Goal: Information Seeking & Learning: Understand process/instructions

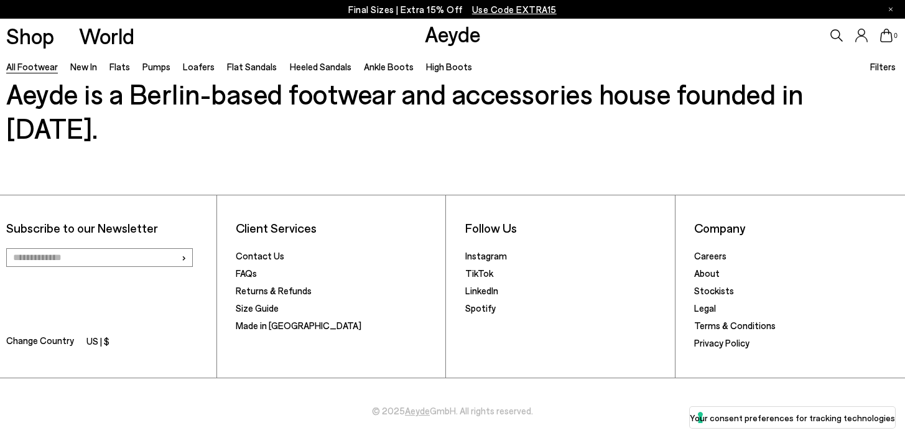
scroll to position [3814, 0]
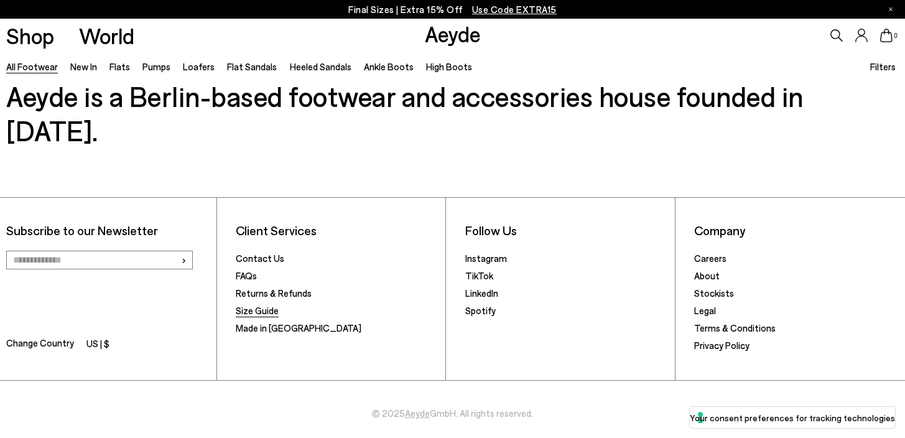
click at [261, 305] on link "Size Guide" at bounding box center [257, 310] width 43 height 11
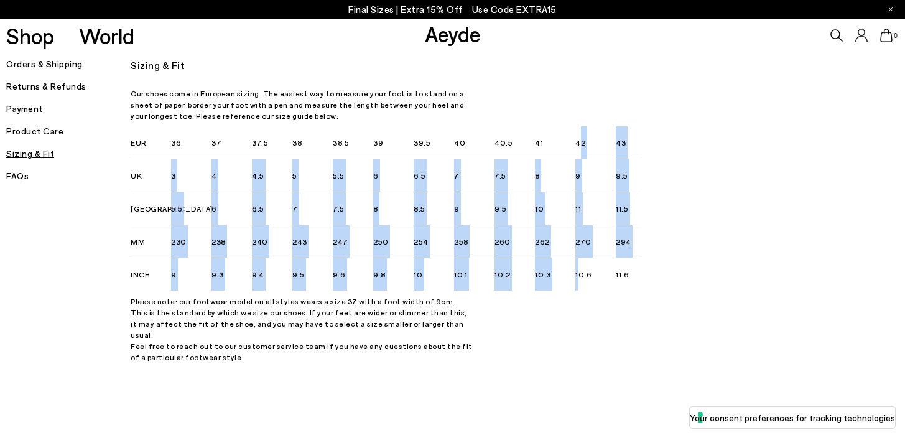
drag, startPoint x: 580, startPoint y: 145, endPoint x: 580, endPoint y: 266, distance: 121.3
click at [470, 266] on div "36 37 37.5 38 38.5 39 39.5 40 40.5 41 42 43 3 4 4.5 5 5.5 6 6.5 7 7.5 8 9 9.5" at bounding box center [320, 208] width 299 height 164
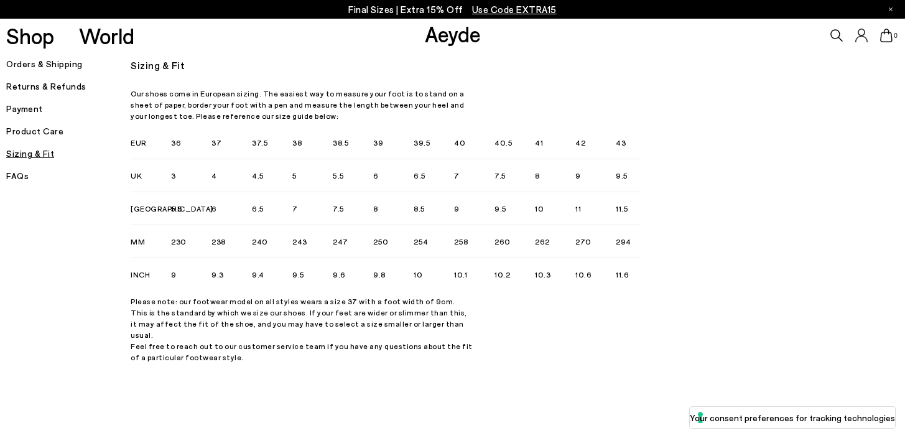
click at [581, 264] on li "10.6" at bounding box center [595, 274] width 40 height 32
drag, startPoint x: 581, startPoint y: 242, endPoint x: 602, endPoint y: 240, distance: 21.3
click at [602, 240] on li "270" at bounding box center [595, 241] width 40 height 33
drag, startPoint x: 600, startPoint y: 184, endPoint x: 568, endPoint y: 173, distance: 33.4
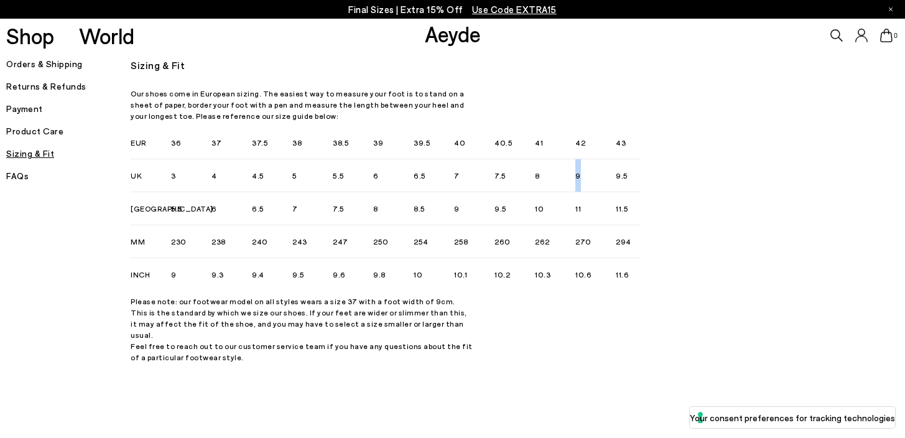
click at [557, 173] on ul "3 4 4.5 5 5.5 6 6.5 7 7.5 8 9 9.5" at bounding box center [364, 175] width 386 height 33
